Goal: Navigation & Orientation: Find specific page/section

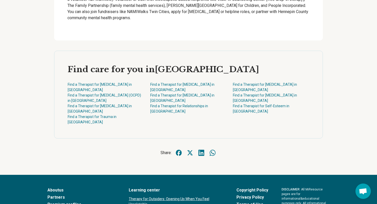
scroll to position [954, 0]
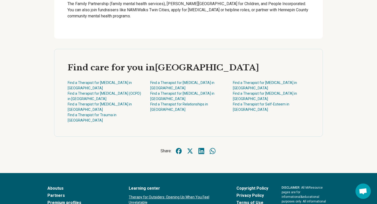
click at [54, 193] on link "Partners" at bounding box center [81, 196] width 68 height 6
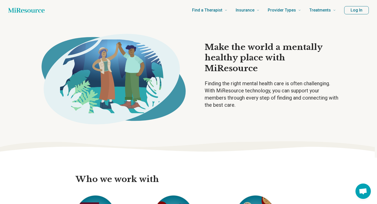
click at [24, 9] on icon "Home page" at bounding box center [26, 10] width 36 height 10
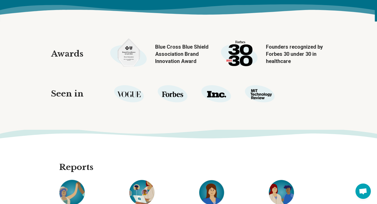
scroll to position [489, 0]
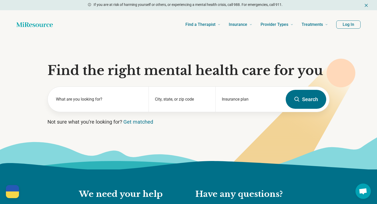
click at [137, 196] on h2 "We need your help" at bounding box center [132, 194] width 106 height 11
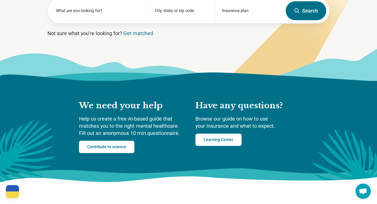
scroll to position [98, 0]
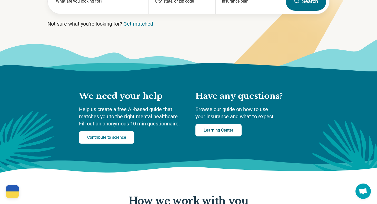
click at [218, 131] on link "Learning Center" at bounding box center [218, 130] width 46 height 12
